Goal: Use online tool/utility: Utilize a website feature to perform a specific function

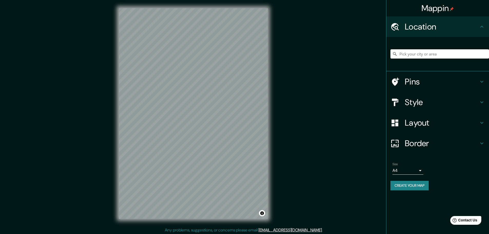
click at [434, 56] on input "Pick your city or area" at bounding box center [440, 53] width 99 height 9
click at [416, 81] on h4 "Pins" at bounding box center [442, 82] width 74 height 10
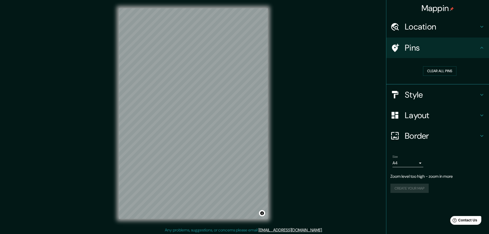
click at [471, 44] on h4 "Pins" at bounding box center [442, 48] width 74 height 10
click at [435, 108] on div "Layout" at bounding box center [437, 115] width 103 height 21
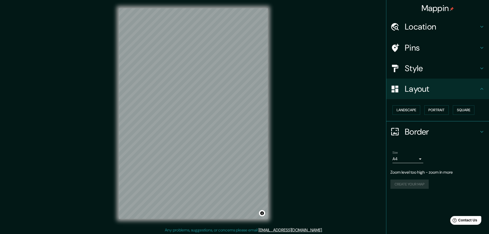
click at [437, 71] on h4 "Style" at bounding box center [442, 68] width 74 height 10
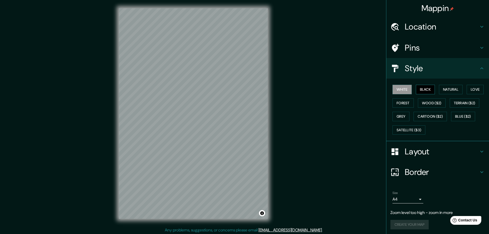
click at [425, 90] on button "Black" at bounding box center [425, 90] width 19 height 10
click at [396, 89] on button "White" at bounding box center [402, 90] width 19 height 10
click at [452, 90] on button "Natural" at bounding box center [451, 90] width 24 height 10
click at [473, 91] on button "Love" at bounding box center [475, 90] width 17 height 10
click at [406, 102] on button "Forest" at bounding box center [403, 103] width 21 height 10
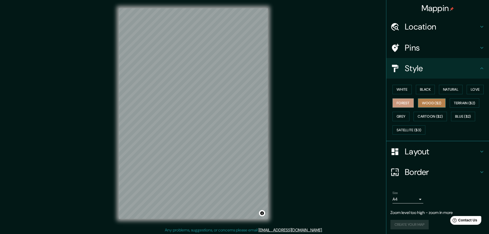
click at [419, 103] on button "Wood ($2)" at bounding box center [432, 103] width 28 height 10
click at [402, 119] on button "Grey" at bounding box center [401, 117] width 17 height 10
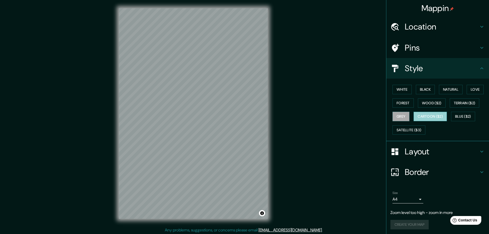
click at [428, 119] on button "Cartoon ($2)" at bounding box center [430, 117] width 33 height 10
click at [416, 128] on button "Satellite ($3)" at bounding box center [409, 130] width 33 height 10
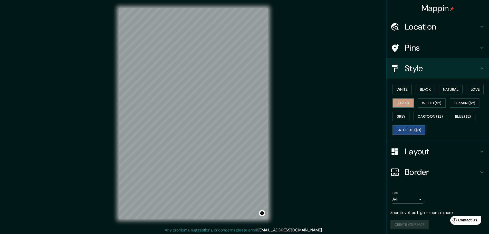
click at [405, 104] on button "Forest" at bounding box center [403, 103] width 21 height 10
click at [398, 92] on button "White" at bounding box center [402, 90] width 19 height 10
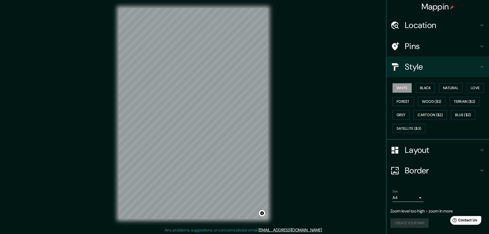
click at [418, 168] on h4 "Border" at bounding box center [442, 170] width 74 height 10
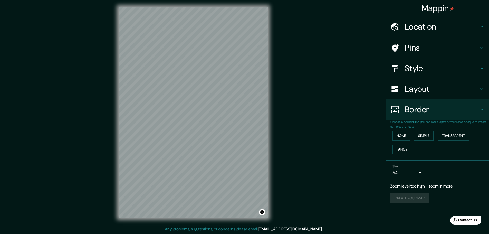
scroll to position [1, 0]
click at [415, 174] on body "Mappin Location [GEOGRAPHIC_DATA] [GEOGRAPHIC_DATA] [GEOGRAPHIC_DATA] [GEOGRAPH…" at bounding box center [244, 116] width 489 height 234
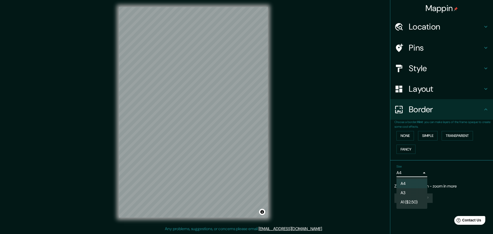
click at [418, 173] on div at bounding box center [246, 117] width 493 height 234
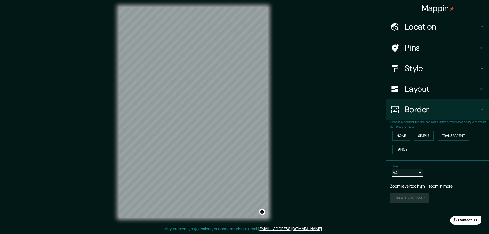
scroll to position [0, 0]
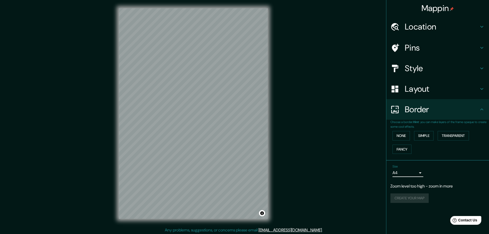
click at [424, 42] on div "Pins" at bounding box center [437, 47] width 103 height 21
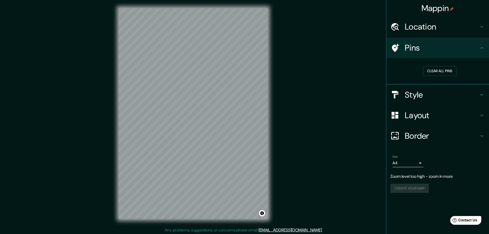
click at [434, 24] on h4 "Location" at bounding box center [442, 27] width 74 height 10
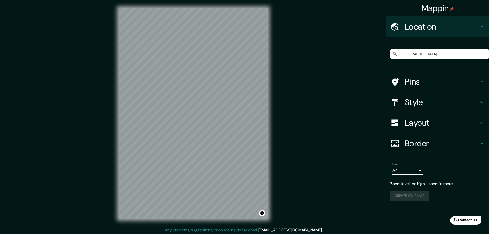
click at [416, 100] on h4 "Style" at bounding box center [442, 102] width 74 height 10
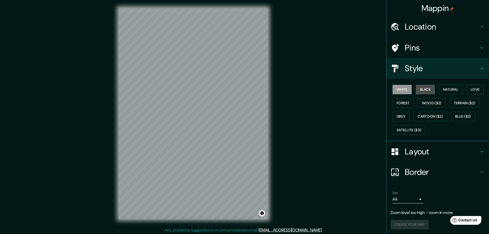
click at [427, 91] on button "Black" at bounding box center [425, 90] width 19 height 10
click at [399, 115] on button "Grey" at bounding box center [401, 117] width 17 height 10
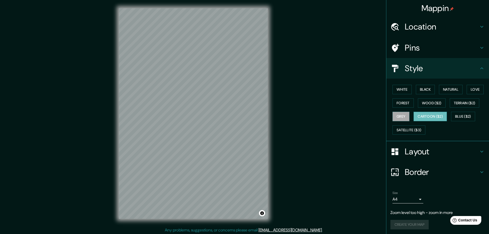
click at [422, 117] on button "Cartoon ($2)" at bounding box center [430, 117] width 33 height 10
click at [453, 104] on button "Terrain ($2)" at bounding box center [465, 103] width 30 height 10
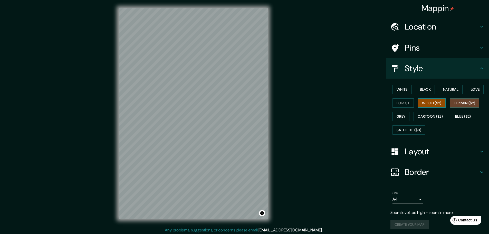
click at [430, 103] on button "Wood ($2)" at bounding box center [432, 103] width 28 height 10
click at [474, 90] on button "Love" at bounding box center [475, 90] width 17 height 10
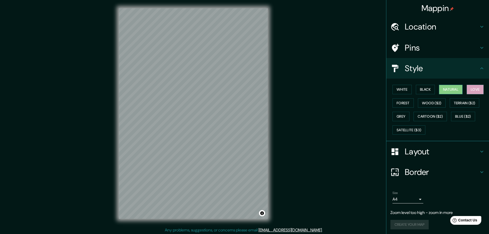
click at [444, 88] on button "Natural" at bounding box center [451, 90] width 24 height 10
click at [456, 29] on h4 "Location" at bounding box center [442, 27] width 74 height 10
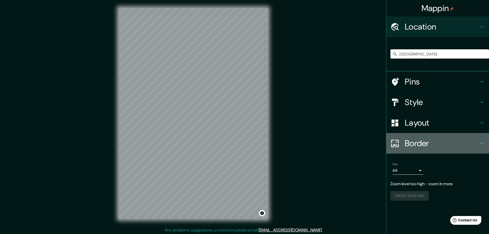
click at [434, 142] on h4 "Border" at bounding box center [442, 143] width 74 height 10
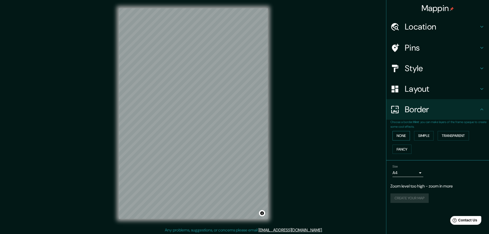
click at [399, 137] on button "None" at bounding box center [401, 136] width 17 height 10
click at [426, 138] on button "Simple" at bounding box center [424, 136] width 20 height 10
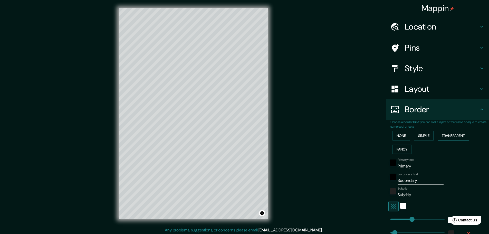
click at [447, 138] on button "Transparent" at bounding box center [453, 136] width 31 height 10
click at [402, 147] on button "Fancy" at bounding box center [402, 150] width 19 height 10
click at [401, 140] on div "None Simple Transparent Fancy" at bounding box center [440, 142] width 99 height 27
click at [402, 137] on button "None" at bounding box center [401, 136] width 17 height 10
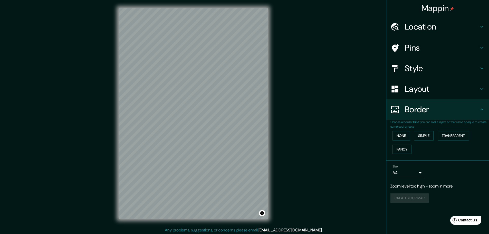
click at [423, 92] on h4 "Layout" at bounding box center [442, 89] width 74 height 10
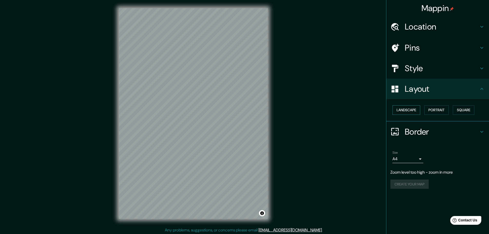
click at [416, 111] on button "Landscape" at bounding box center [407, 110] width 28 height 10
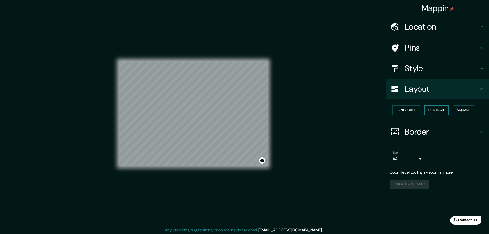
click at [430, 109] on button "Portrait" at bounding box center [436, 110] width 24 height 10
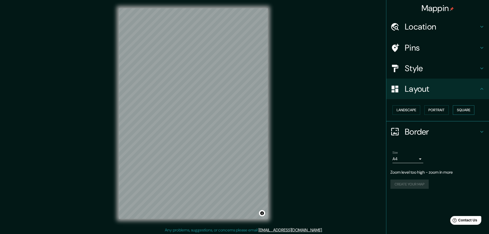
click at [460, 110] on button "Square" at bounding box center [464, 110] width 22 height 10
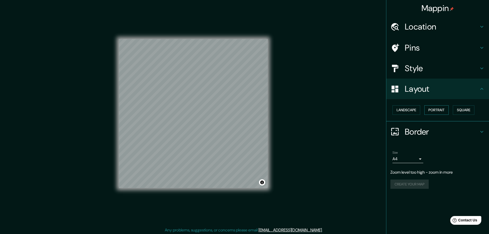
click at [434, 110] on button "Portrait" at bounding box center [436, 110] width 24 height 10
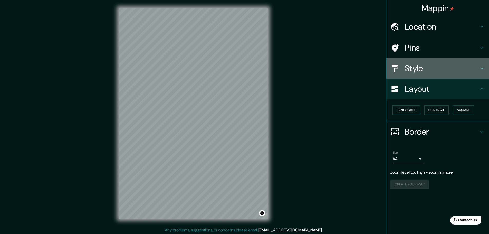
click at [414, 73] on h4 "Style" at bounding box center [442, 68] width 74 height 10
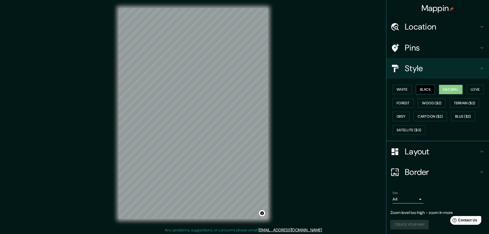
click at [424, 88] on button "Black" at bounding box center [425, 90] width 19 height 10
click at [404, 90] on button "White" at bounding box center [402, 90] width 19 height 10
click at [430, 92] on button "Black" at bounding box center [425, 90] width 19 height 10
click at [452, 91] on button "Natural" at bounding box center [451, 90] width 24 height 10
click at [475, 89] on button "Love" at bounding box center [475, 90] width 17 height 10
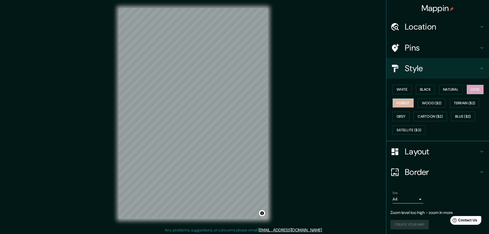
click at [409, 101] on button "Forest" at bounding box center [403, 103] width 21 height 10
click at [422, 101] on button "Wood ($2)" at bounding box center [432, 103] width 28 height 10
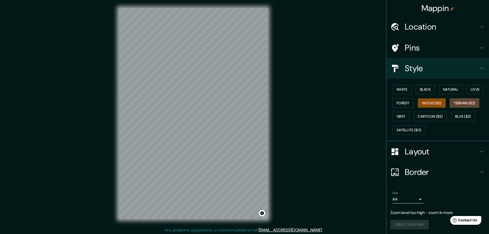
click at [463, 104] on button "Terrain ($2)" at bounding box center [465, 103] width 30 height 10
click at [401, 114] on button "Grey" at bounding box center [401, 117] width 17 height 10
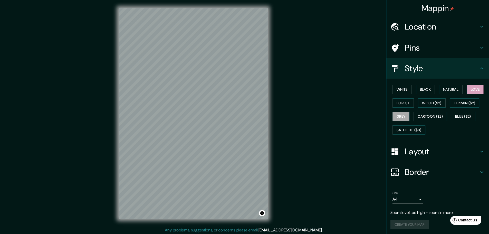
click at [467, 93] on button "Love" at bounding box center [475, 90] width 17 height 10
click at [442, 94] on button "Natural" at bounding box center [451, 90] width 24 height 10
click at [427, 30] on h4 "Location" at bounding box center [442, 27] width 74 height 10
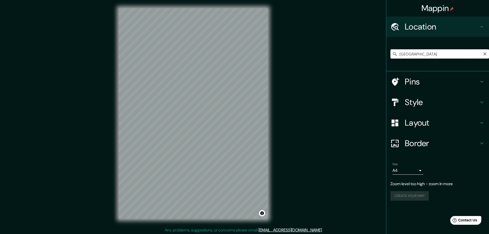
click at [423, 54] on input "[GEOGRAPHIC_DATA]" at bounding box center [440, 53] width 99 height 9
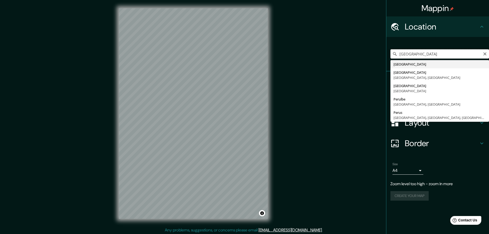
click at [423, 54] on input "[GEOGRAPHIC_DATA]" at bounding box center [440, 53] width 99 height 9
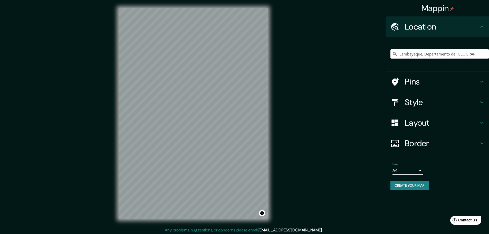
type input "Lambayeque, Departamento de [GEOGRAPHIC_DATA], [GEOGRAPHIC_DATA]"
click at [430, 84] on h4 "Pins" at bounding box center [442, 82] width 74 height 10
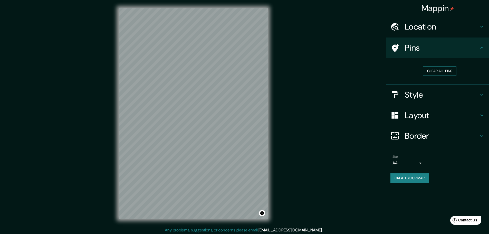
click at [440, 71] on button "Clear all pins" at bounding box center [439, 71] width 33 height 10
click at [450, 70] on button "Clear all pins" at bounding box center [439, 71] width 33 height 10
